Goal: Transaction & Acquisition: Purchase product/service

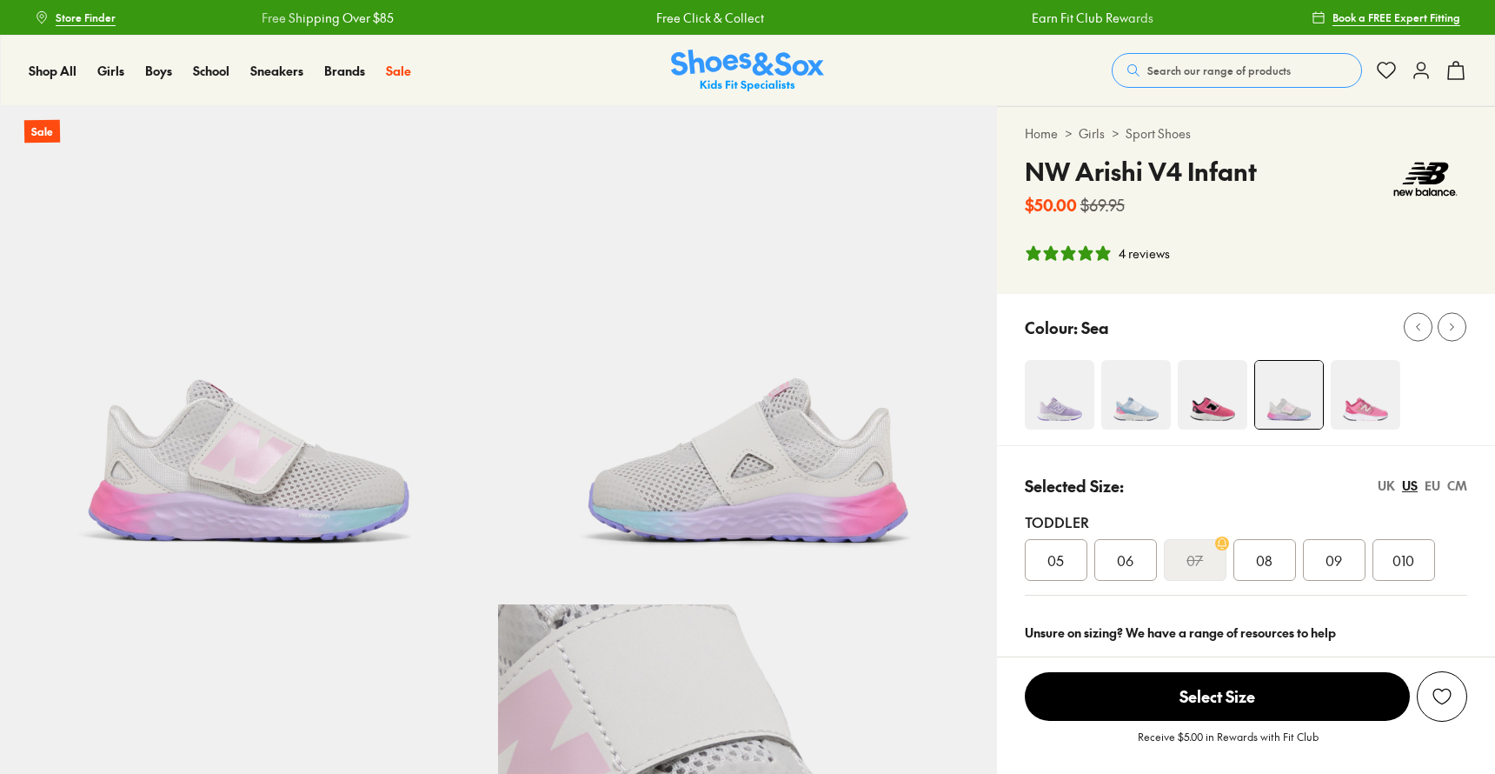
select select "*"
click at [1423, 568] on div "010" at bounding box center [1403, 560] width 63 height 42
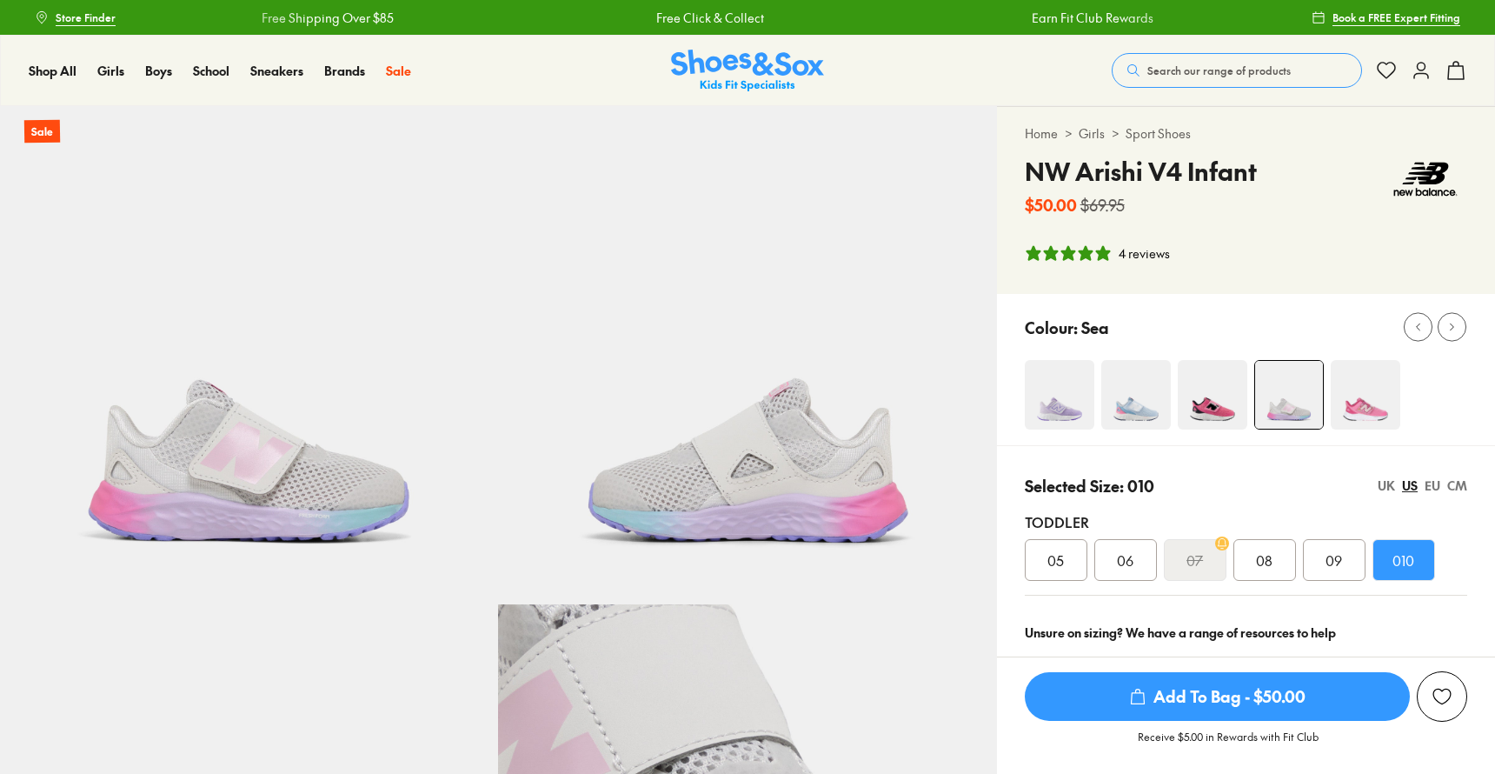
click at [1423, 568] on div "010" at bounding box center [1403, 560] width 63 height 42
click at [1432, 567] on div "010" at bounding box center [1403, 560] width 63 height 42
click at [1431, 491] on div "EU" at bounding box center [1433, 485] width 16 height 18
click at [1412, 483] on div "US" at bounding box center [1410, 485] width 16 height 18
click at [1349, 695] on span "Add To Bag - $50.00" at bounding box center [1217, 696] width 385 height 49
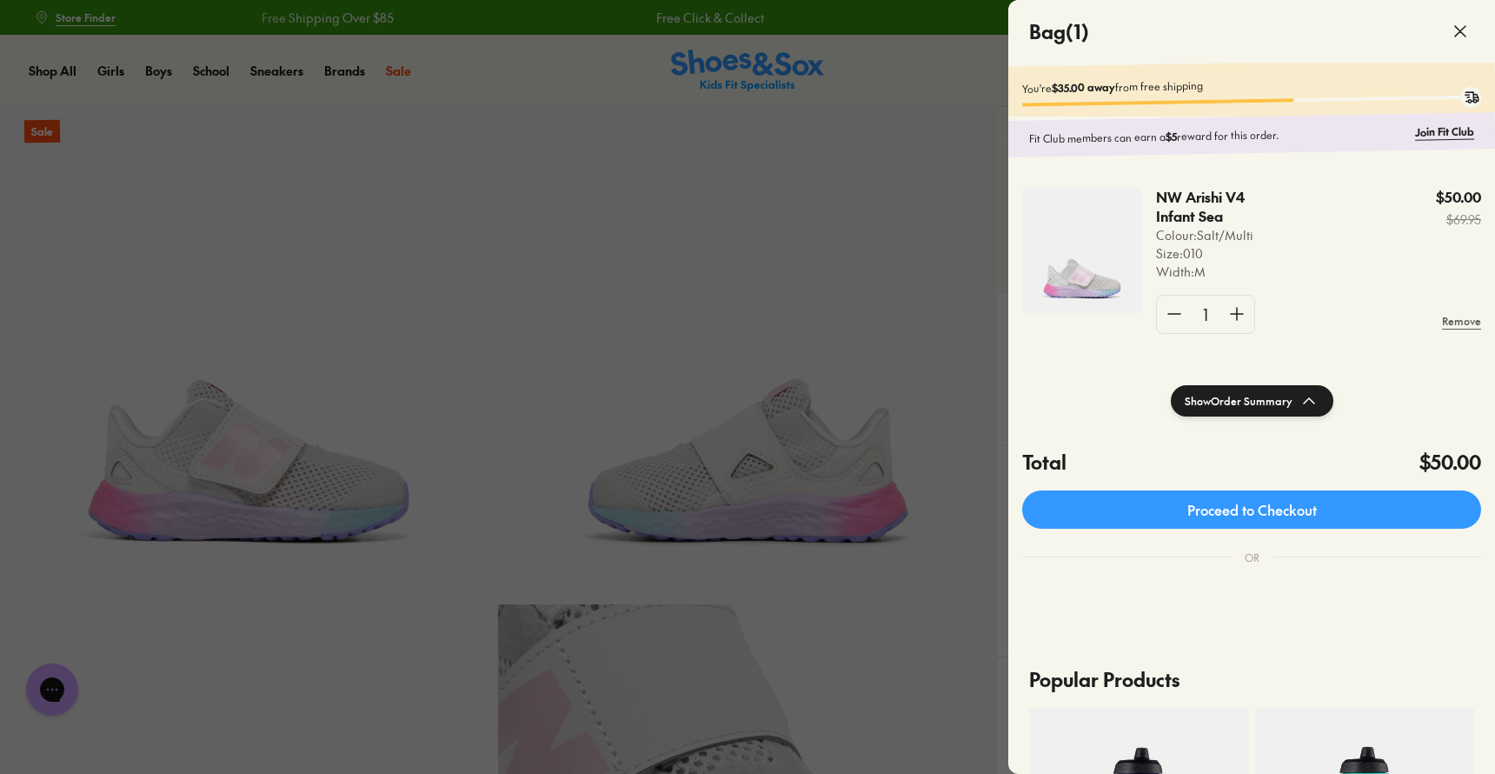
click at [1457, 33] on icon at bounding box center [1460, 31] width 21 height 21
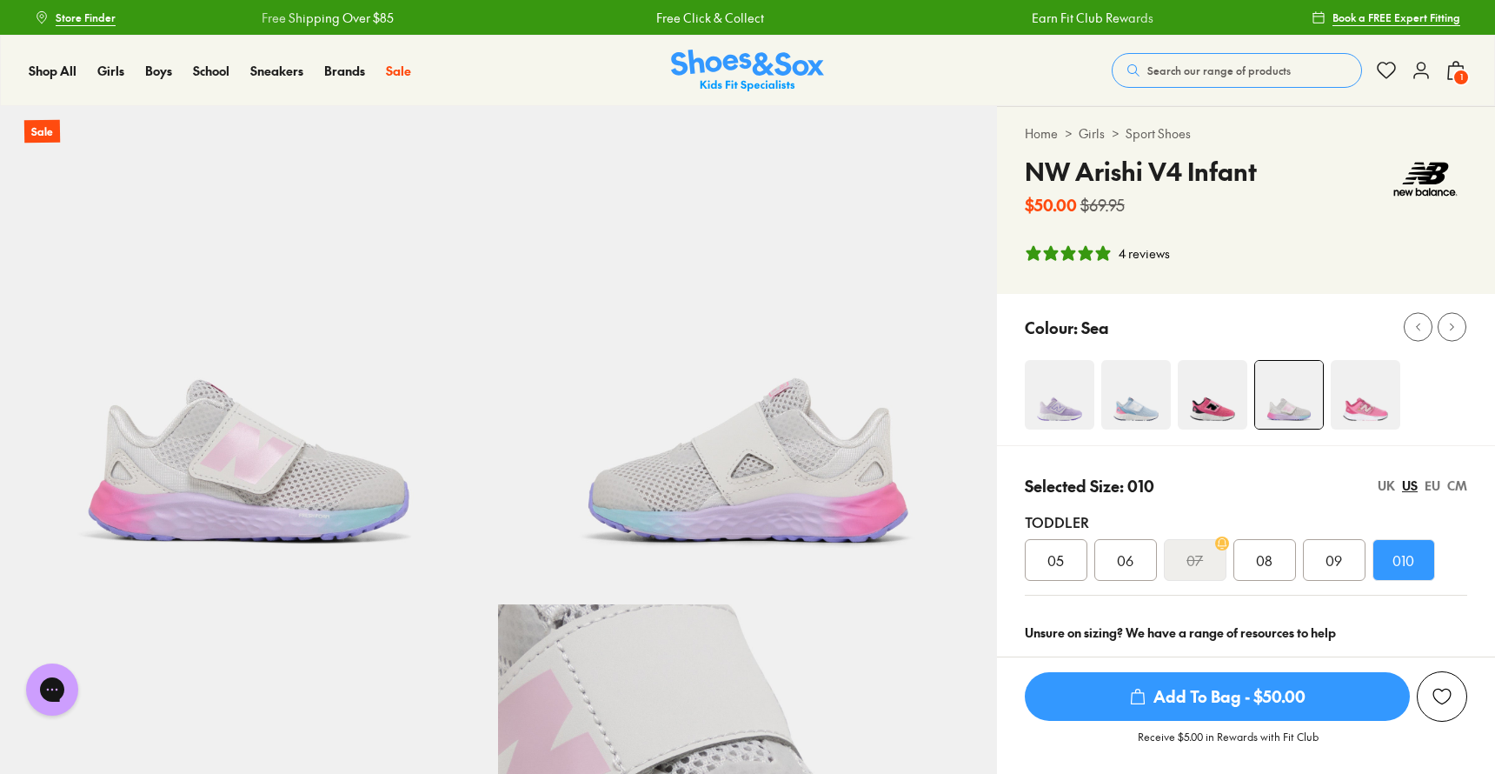
click at [1372, 402] on img at bounding box center [1366, 395] width 70 height 70
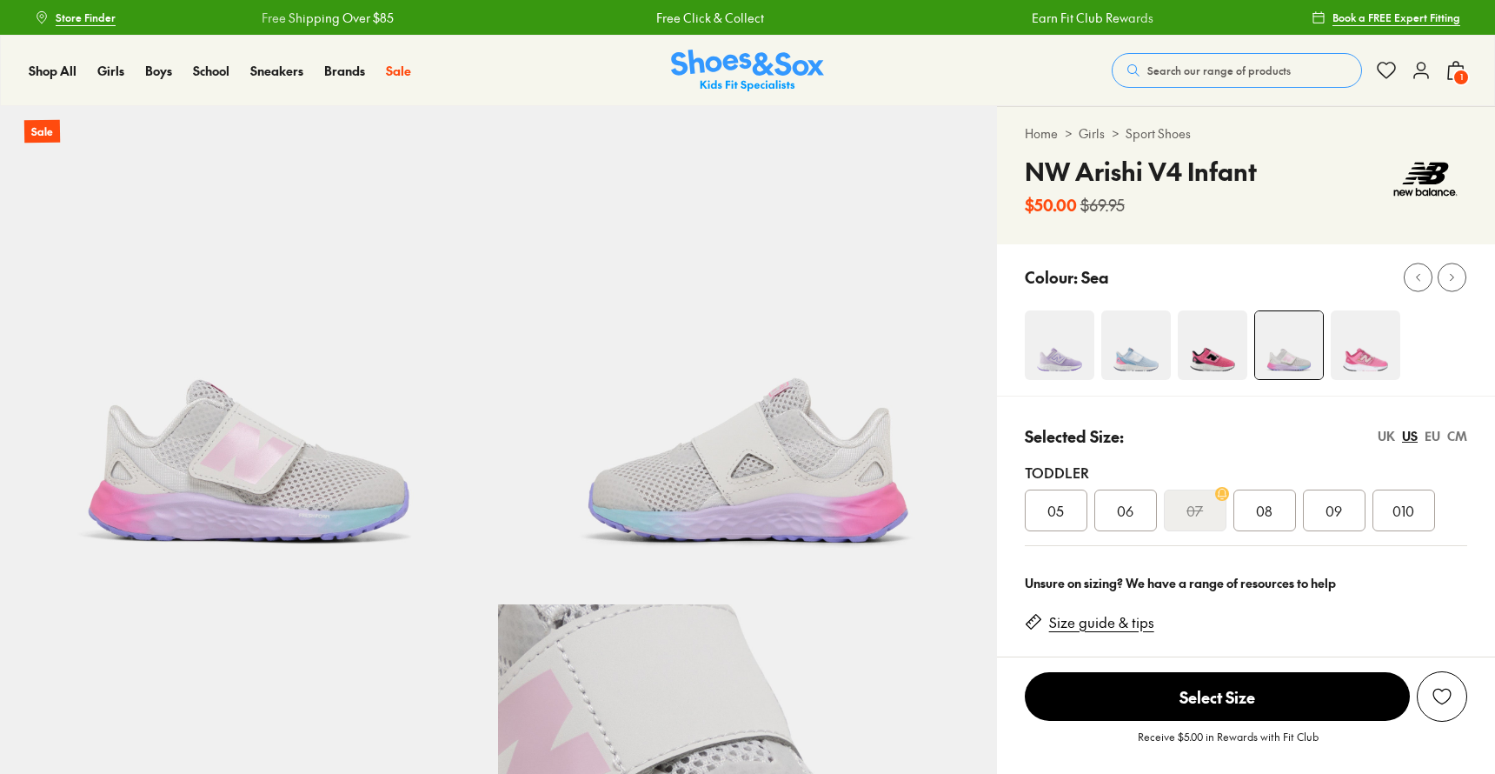
select select "*"
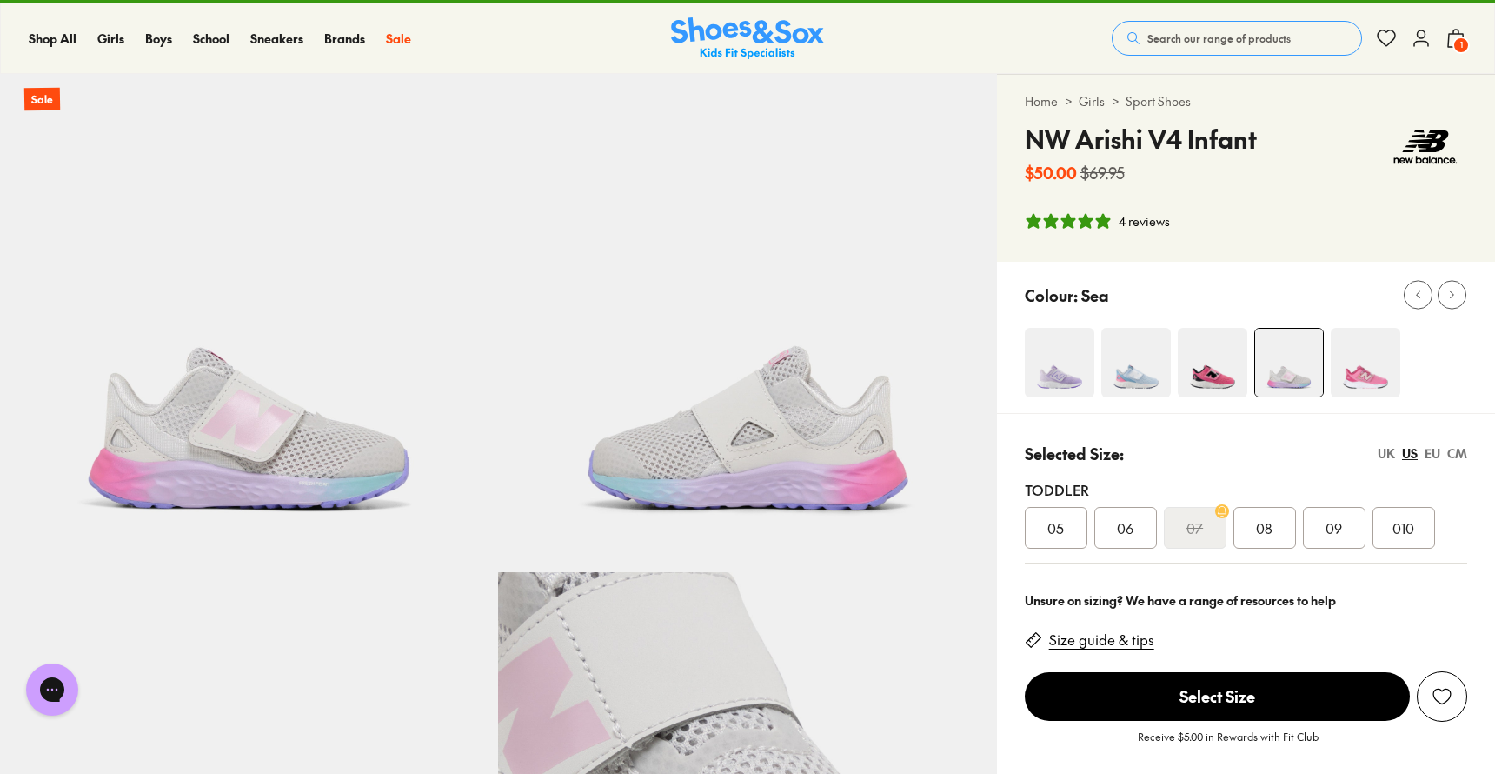
click at [1061, 378] on img at bounding box center [1060, 363] width 70 height 70
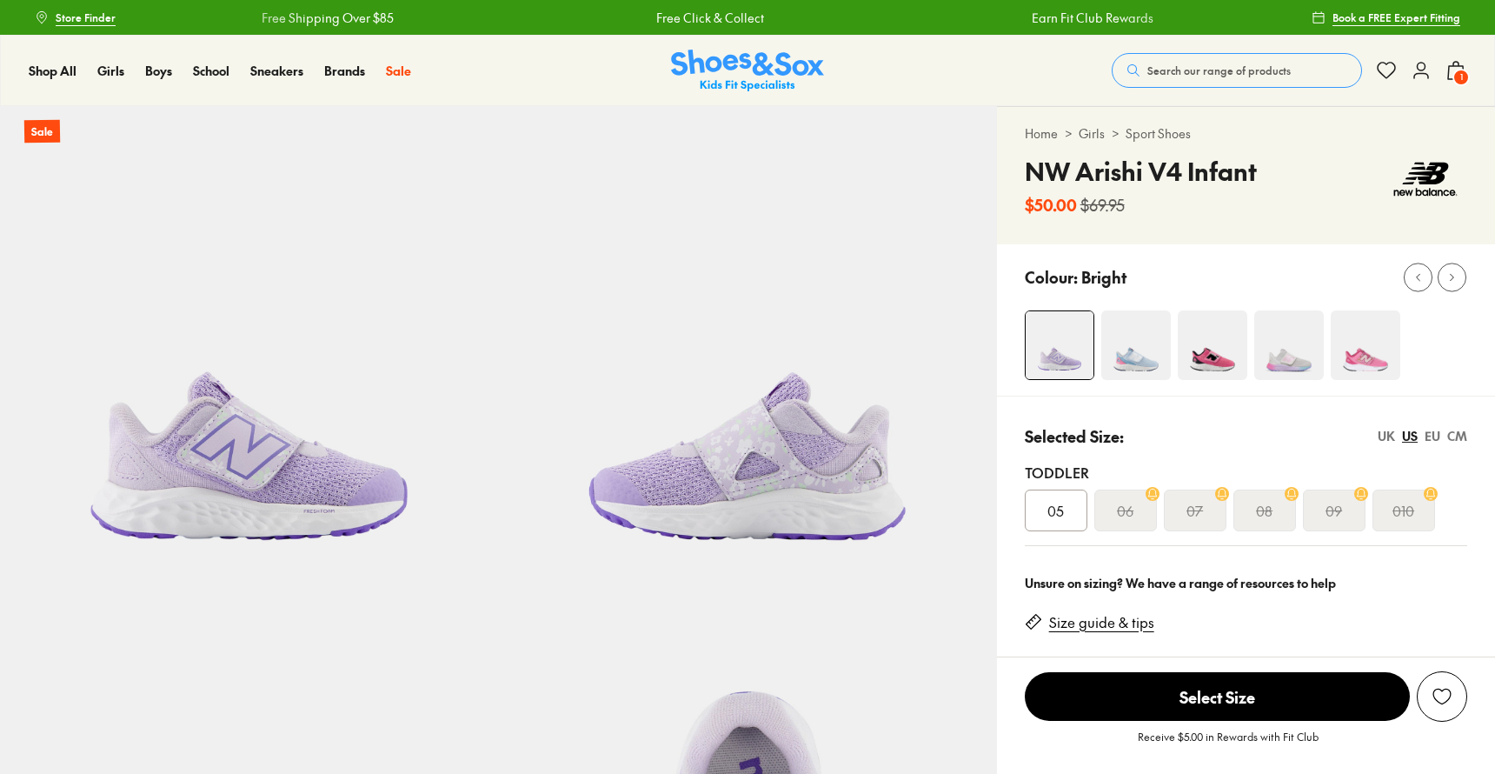
select select "*"
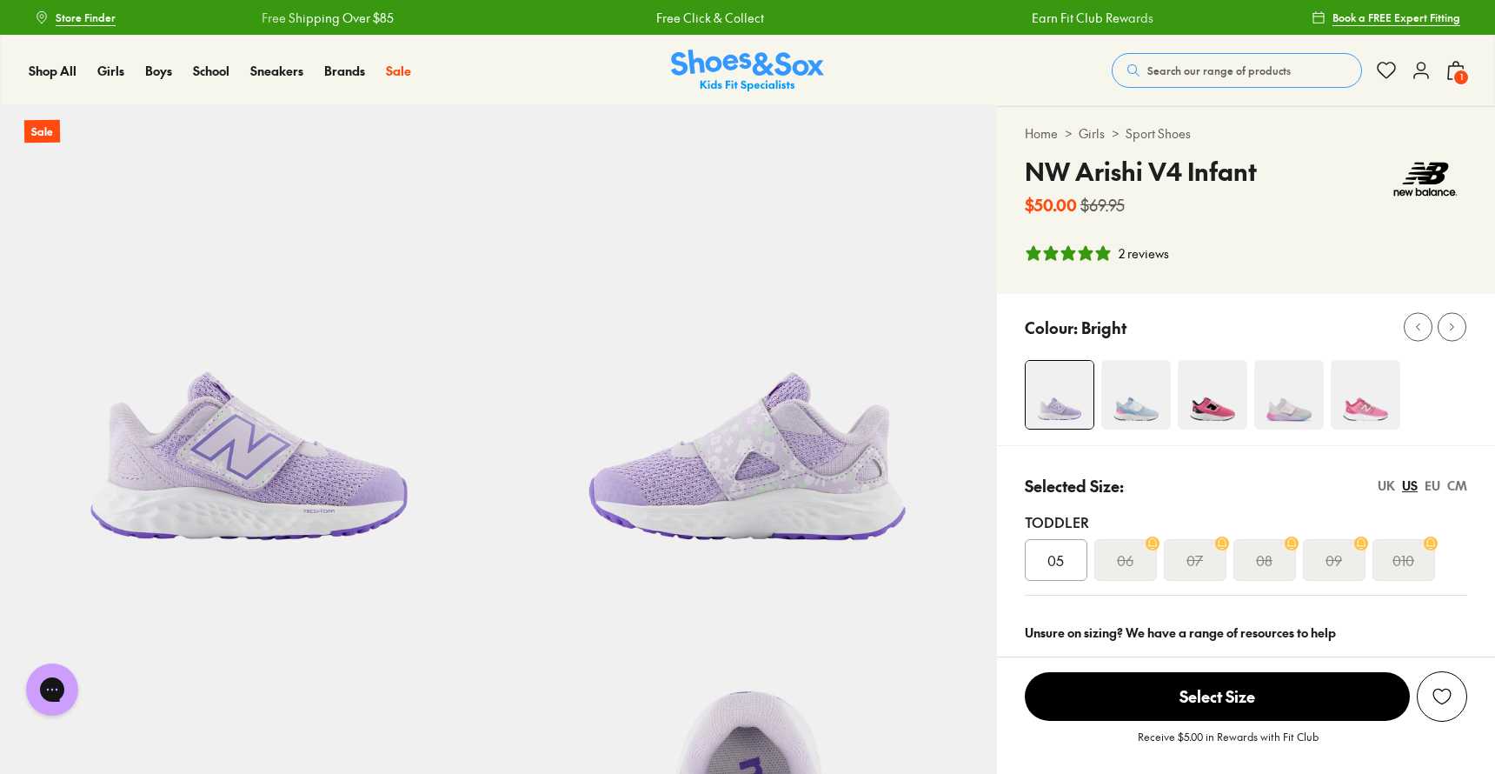
click at [1148, 404] on img at bounding box center [1136, 395] width 70 height 70
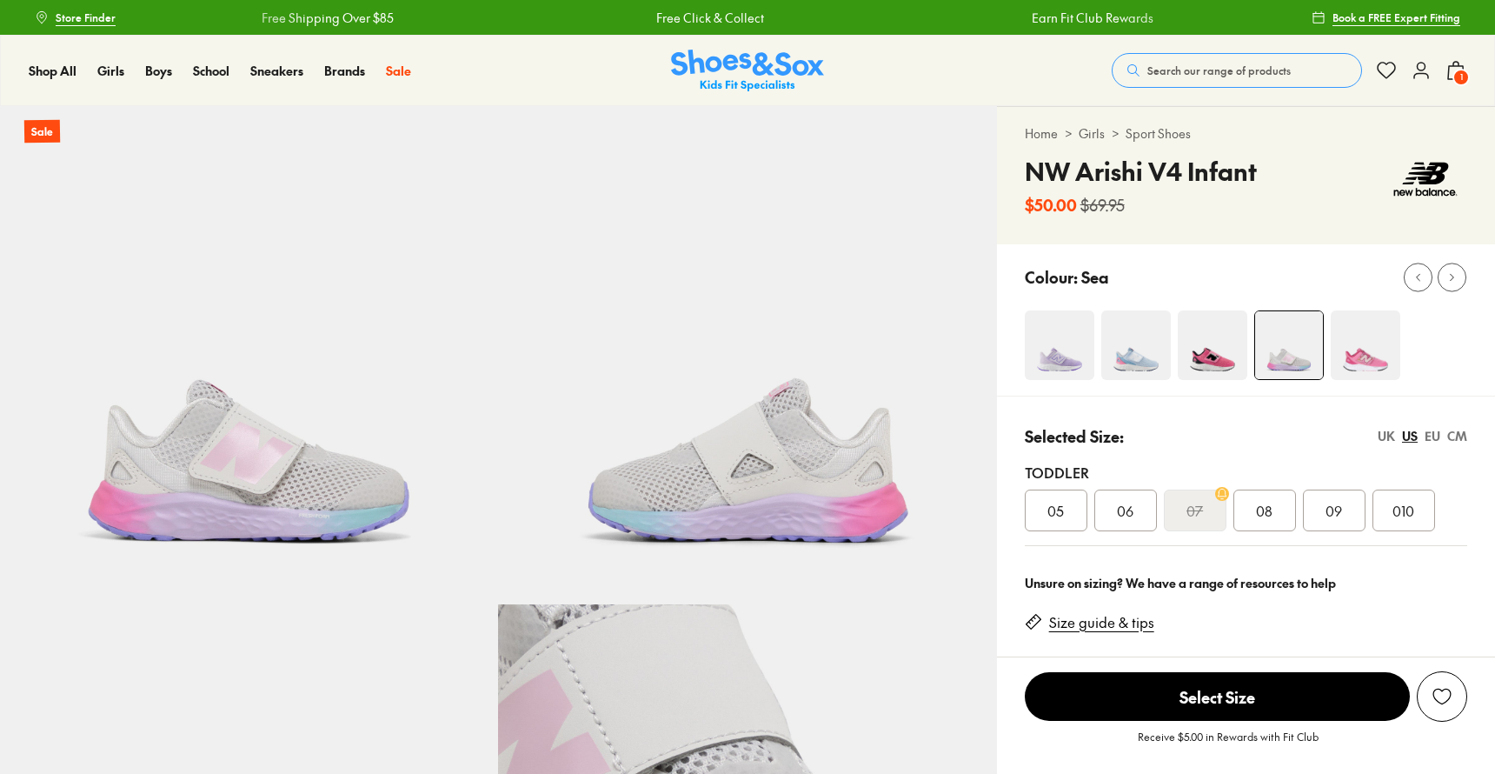
select select "*"
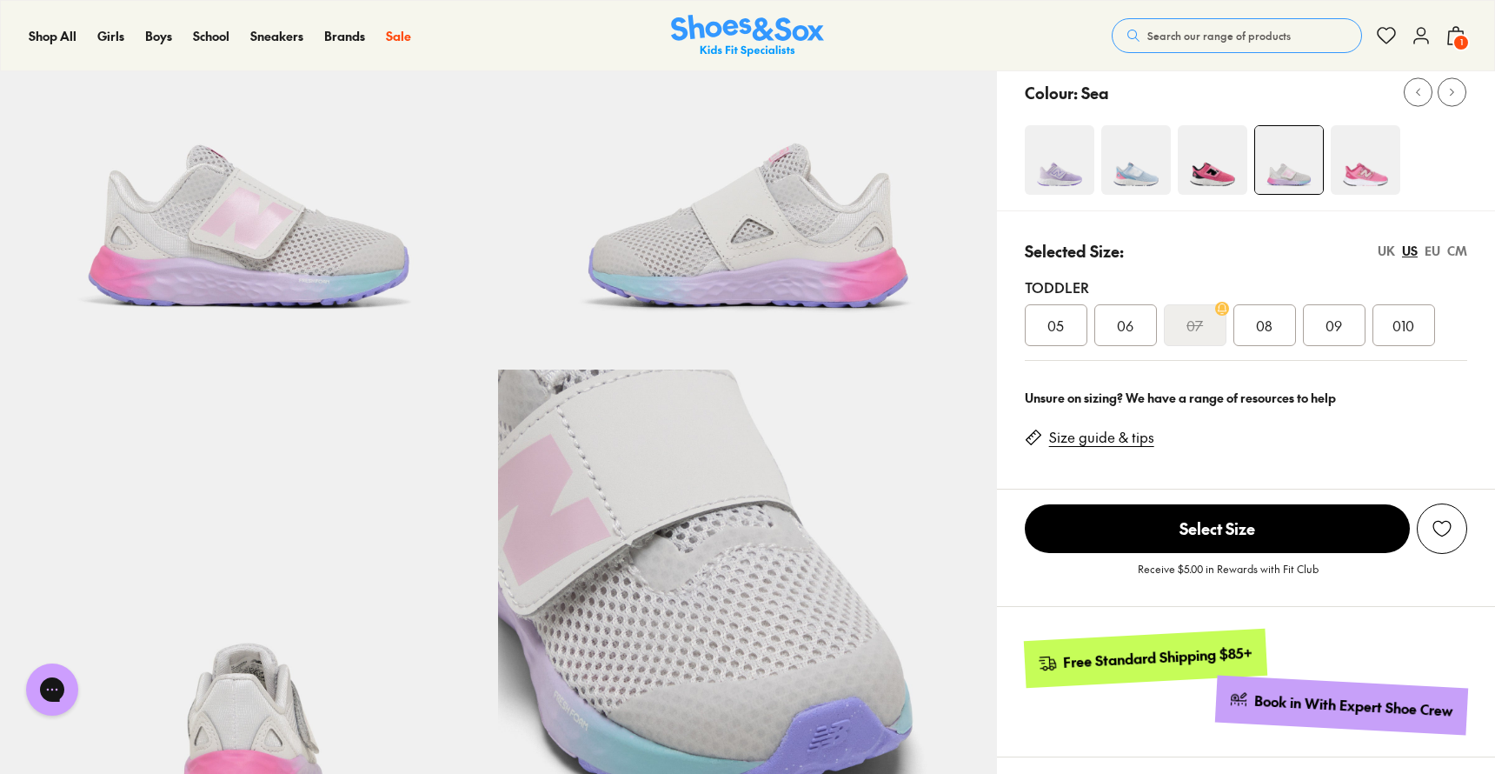
scroll to position [230, 0]
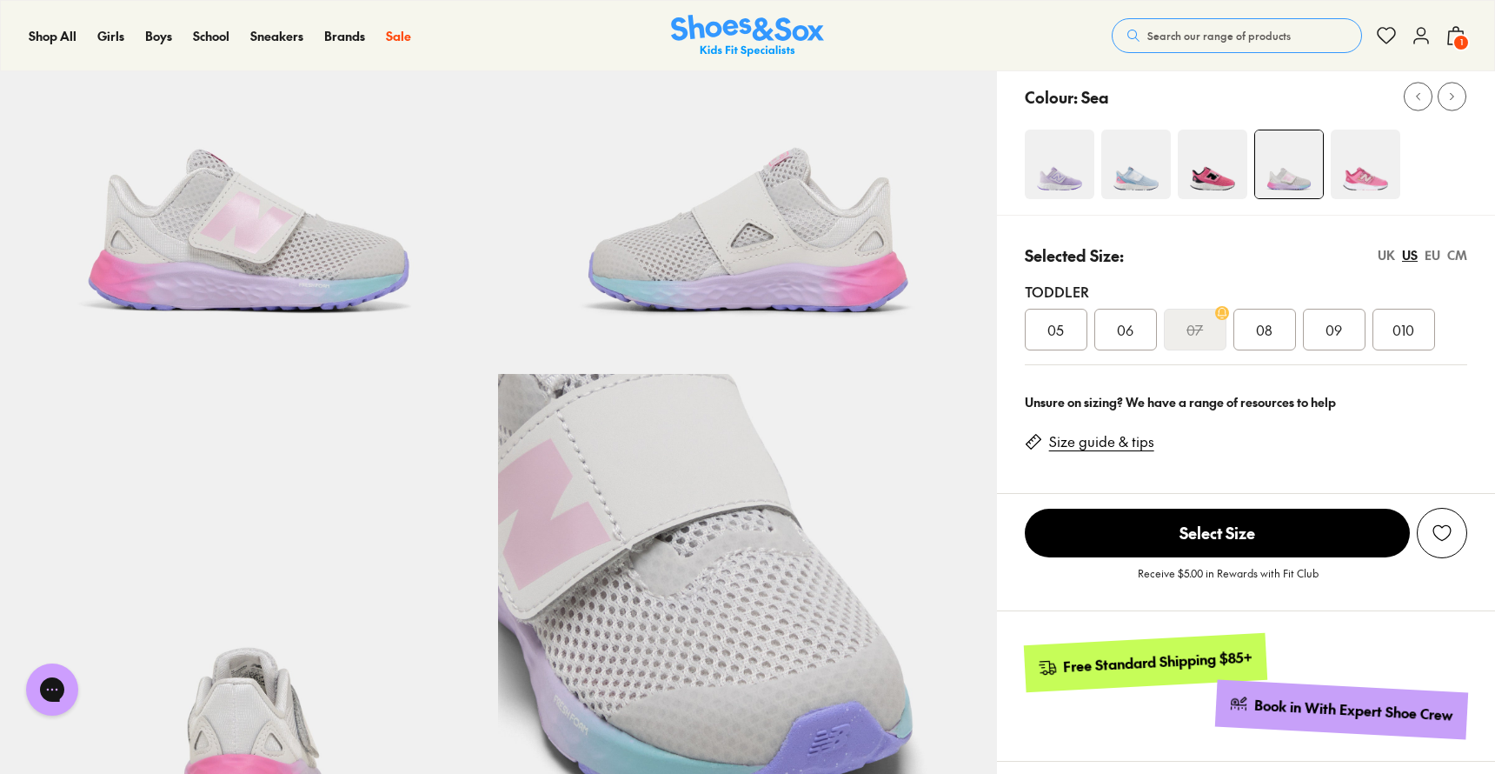
click at [1363, 189] on img at bounding box center [1366, 165] width 70 height 70
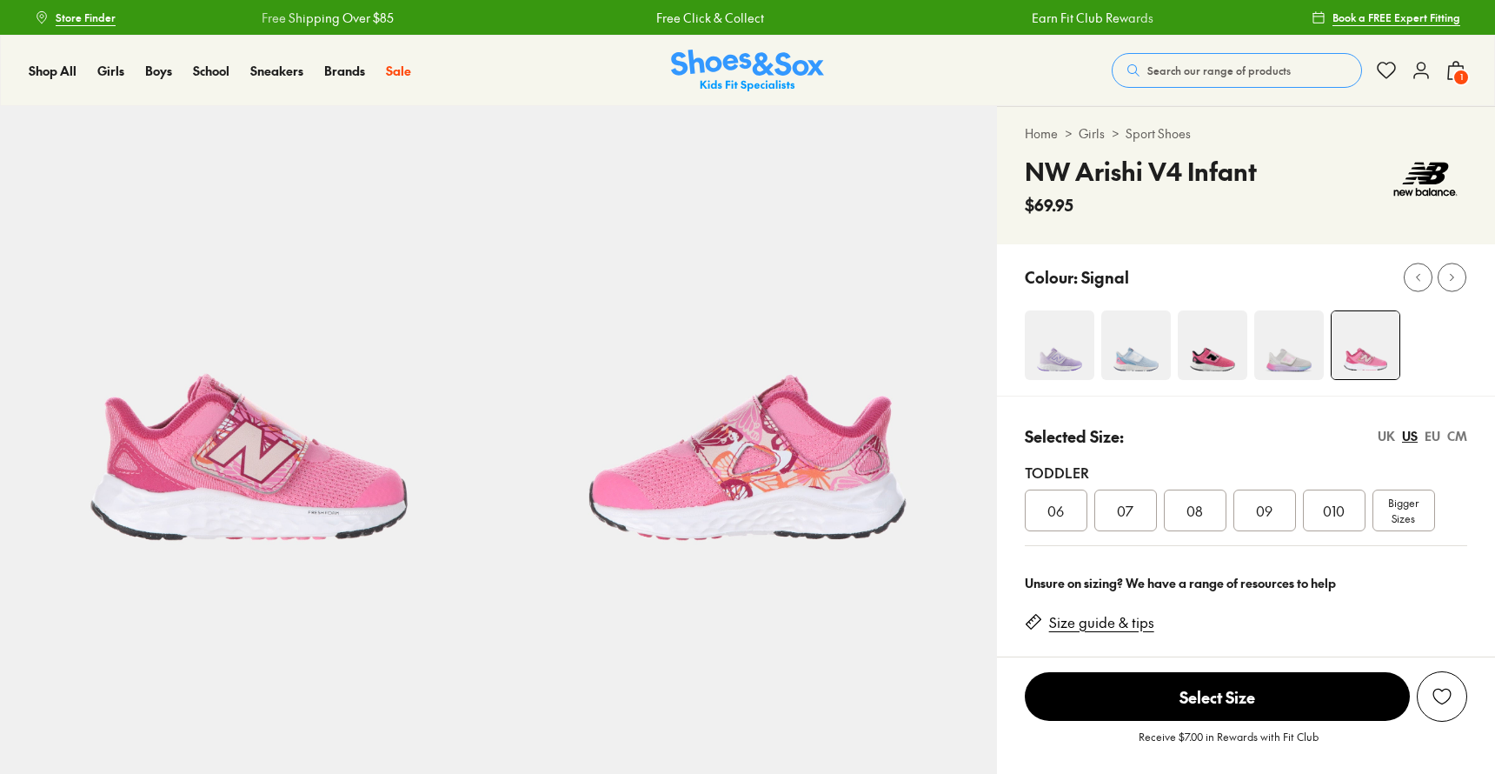
select select "*"
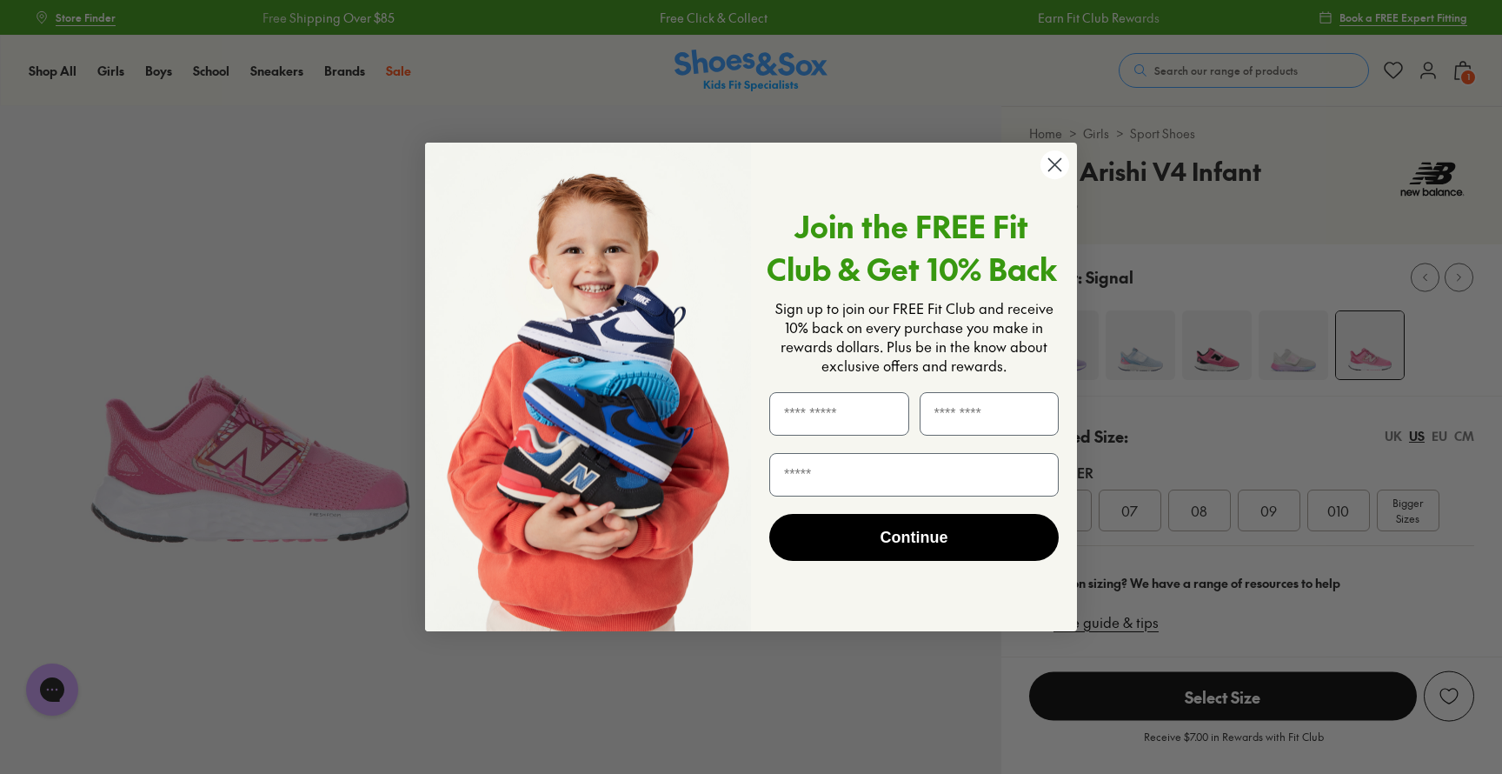
click at [1052, 166] on circle "Close dialog" at bounding box center [1054, 164] width 29 height 29
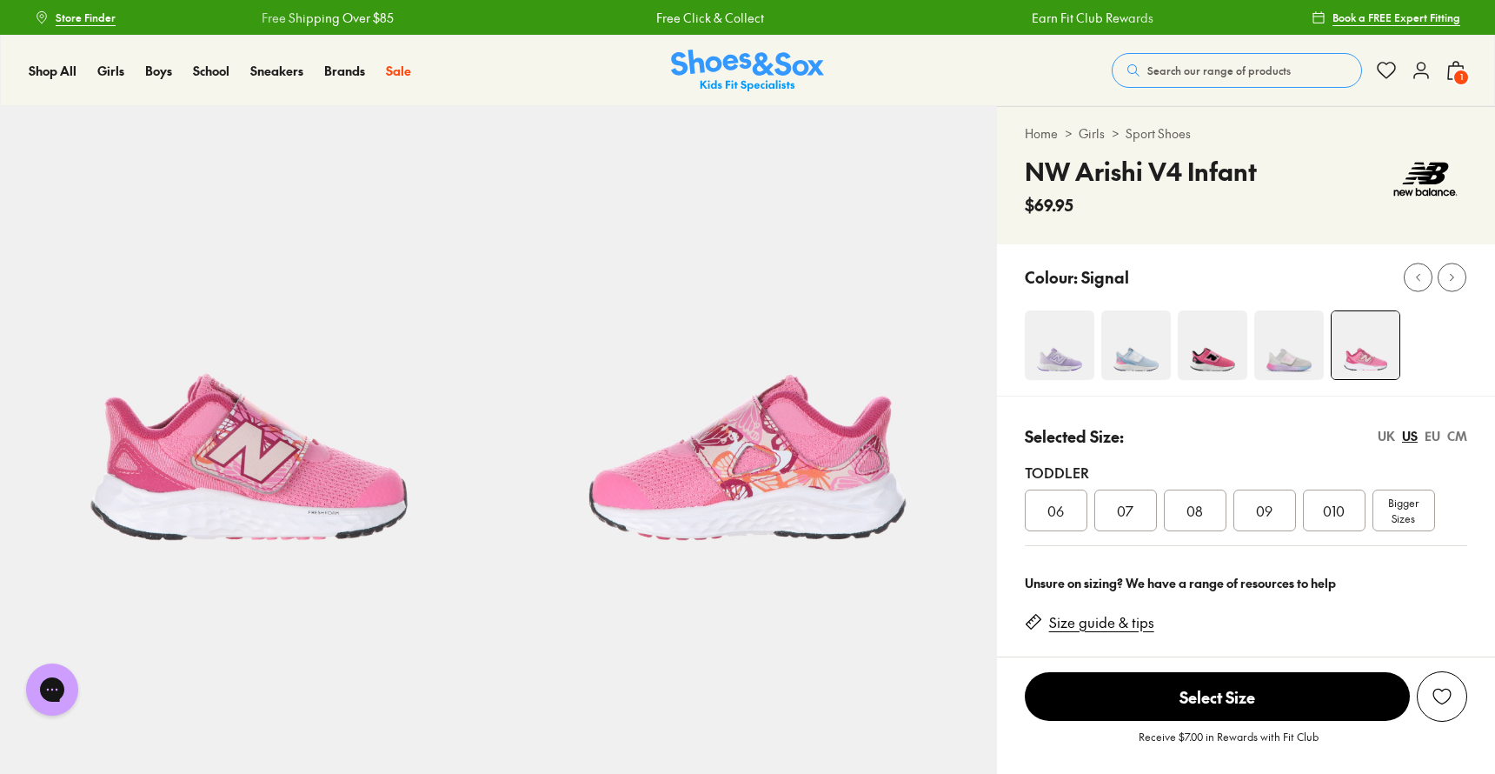
click at [1300, 340] on img at bounding box center [1289, 345] width 70 height 70
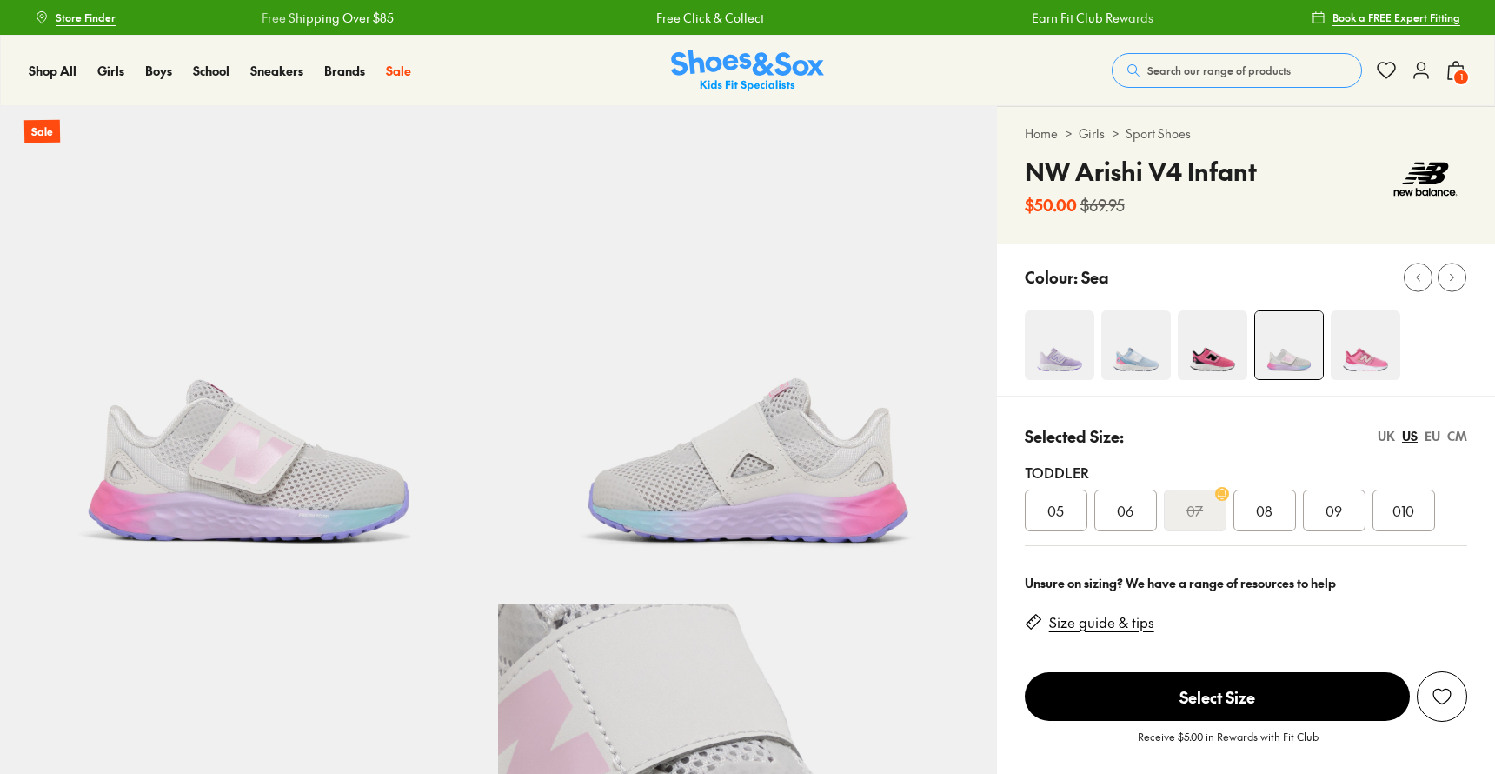
select select "*"
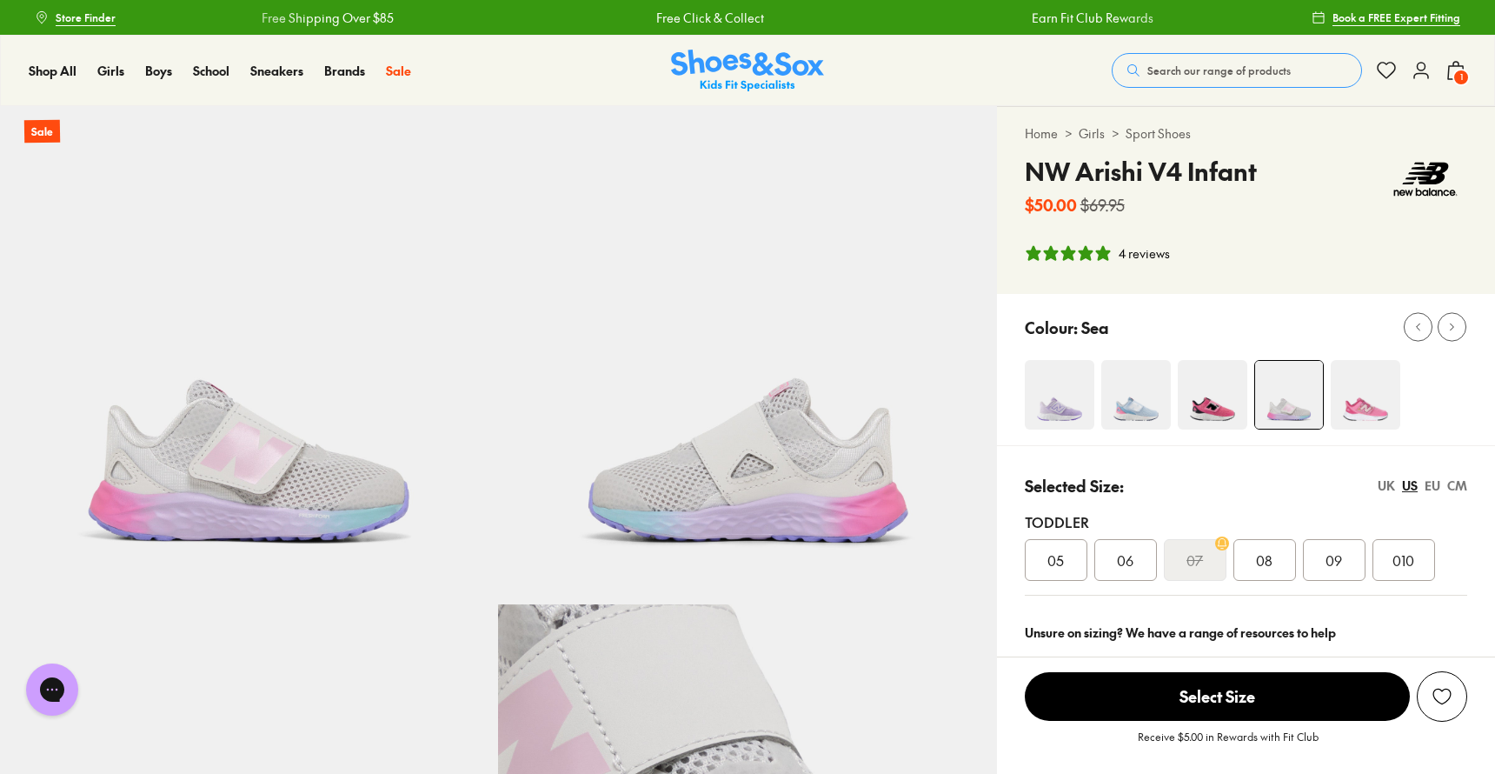
click at [1411, 568] on span "010" at bounding box center [1403, 559] width 22 height 21
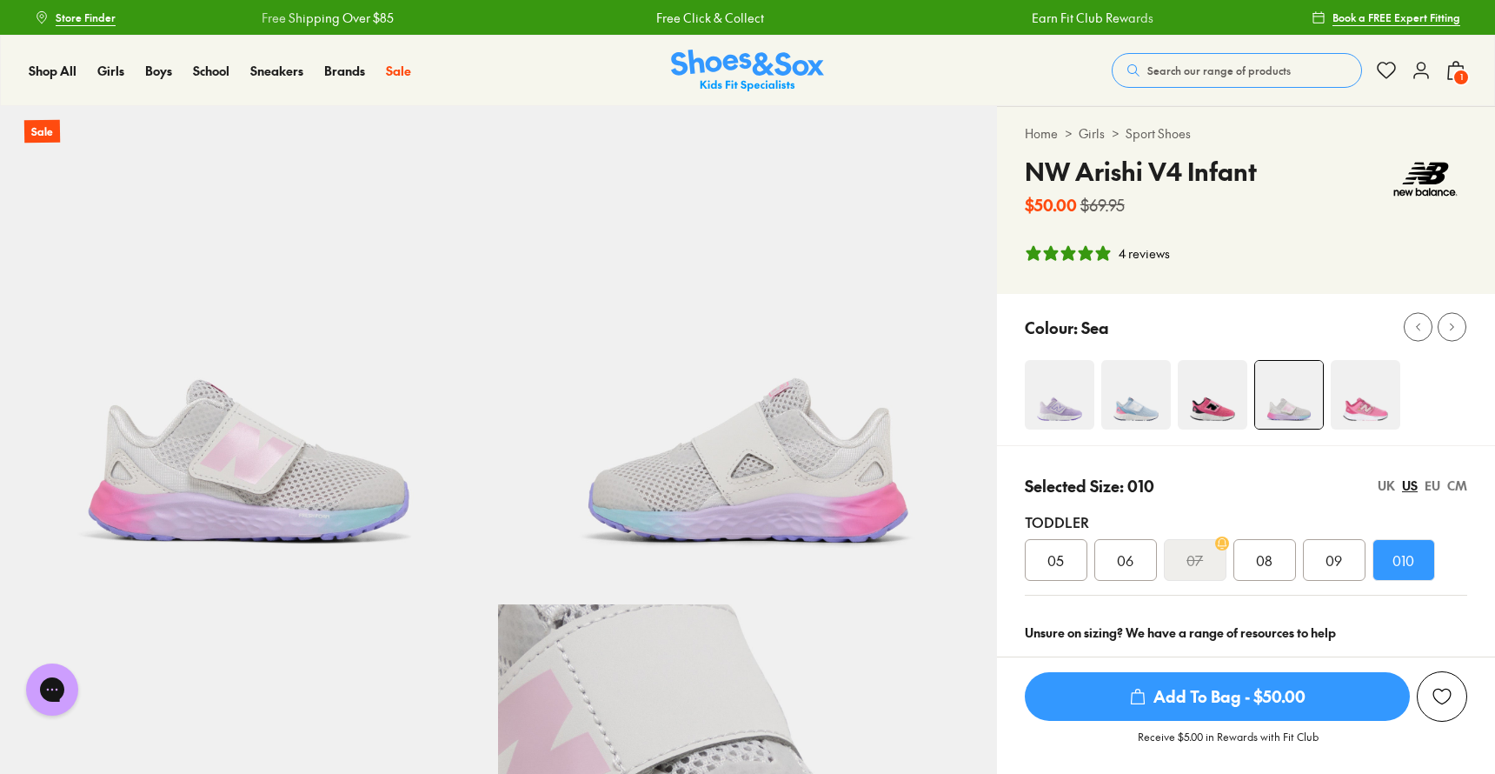
click at [1457, 70] on span "1" at bounding box center [1460, 77] width 17 height 17
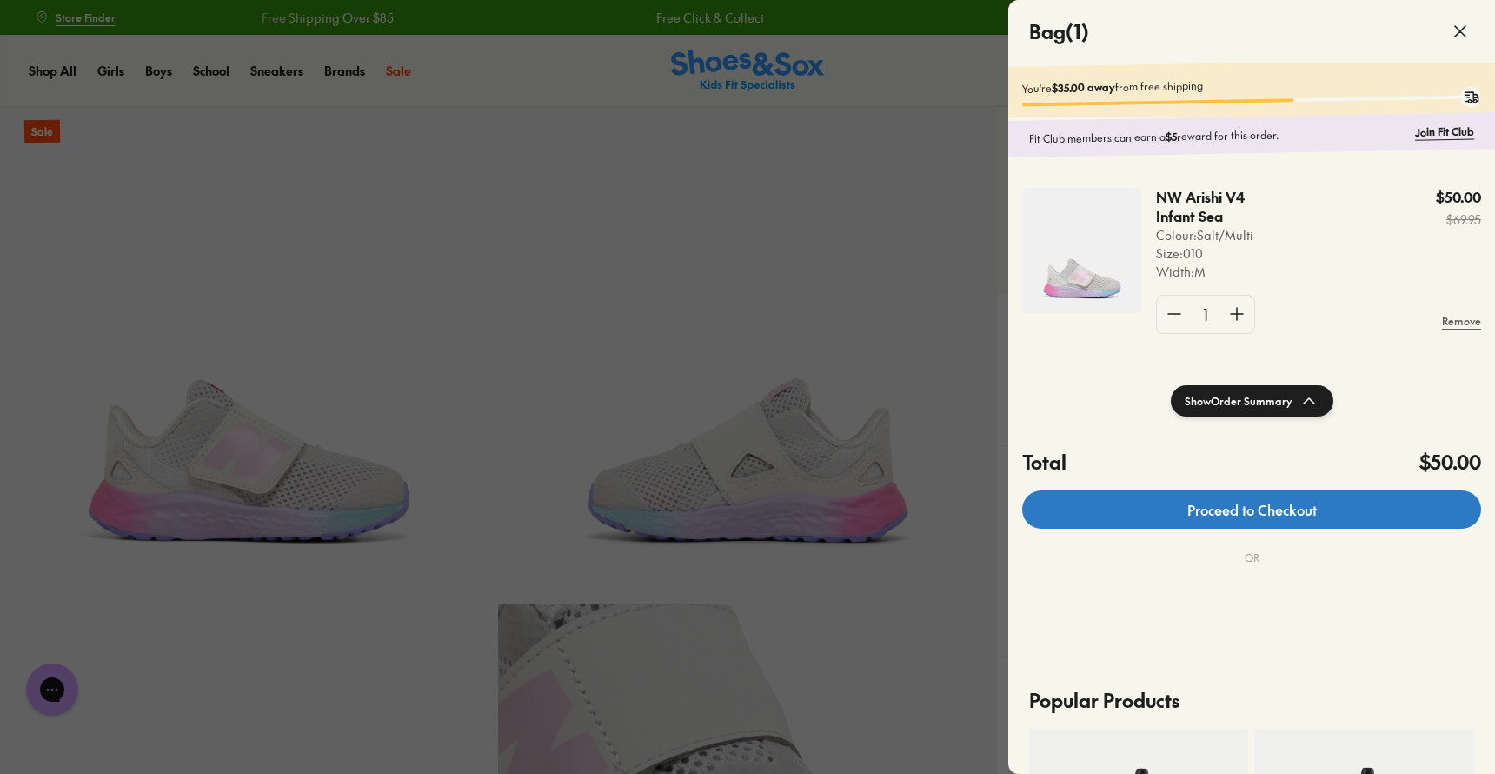
click at [1311, 523] on link "Proceed to Checkout" at bounding box center [1251, 509] width 459 height 38
